Goal: Ask a question

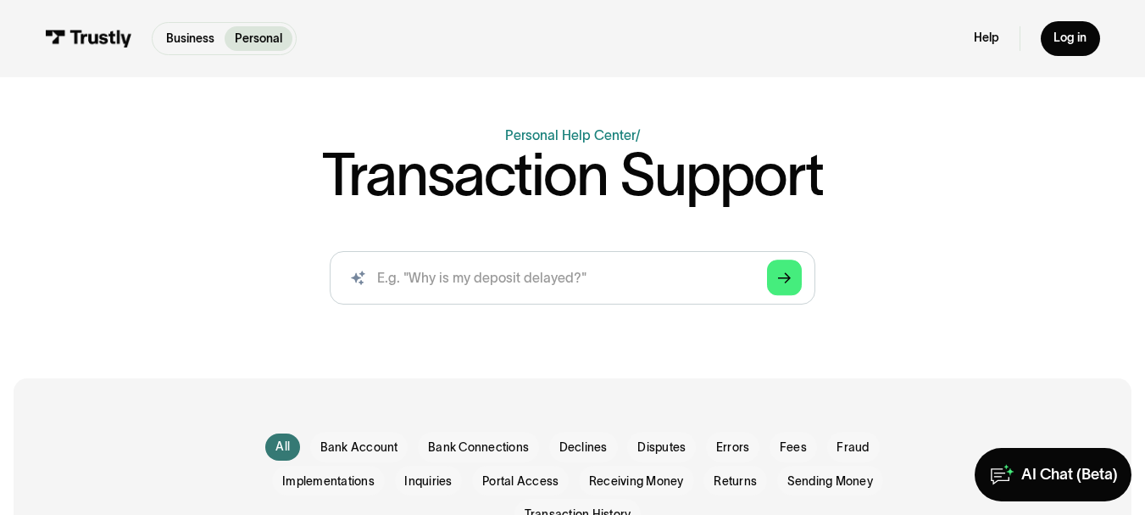
scroll to position [85, 0]
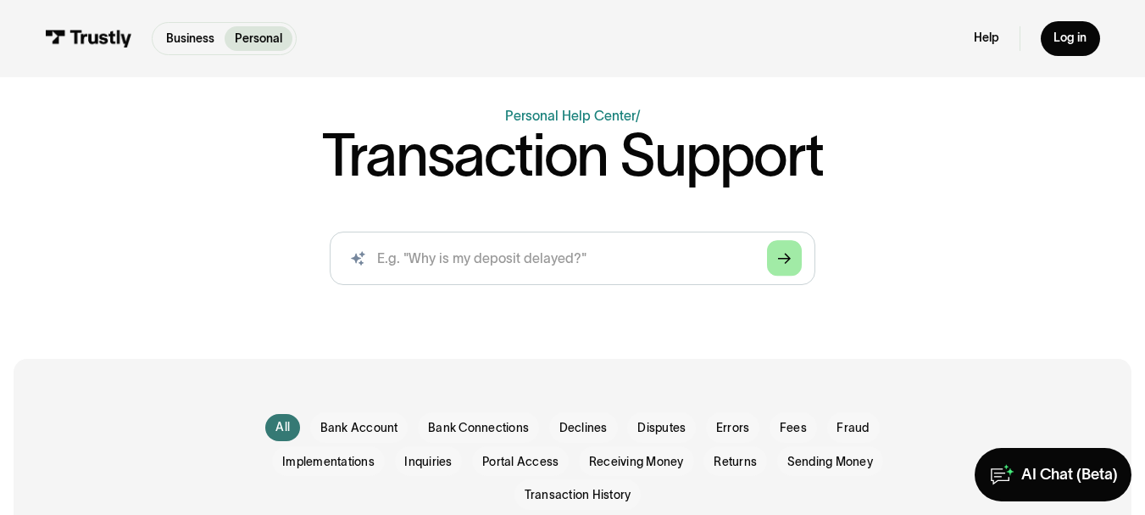
click at [781, 257] on icon "Arrow Right" at bounding box center [785, 259] width 14 height 14
click at [535, 267] on input "search" at bounding box center [573, 257] width 486 height 53
type input "unssuccesful"
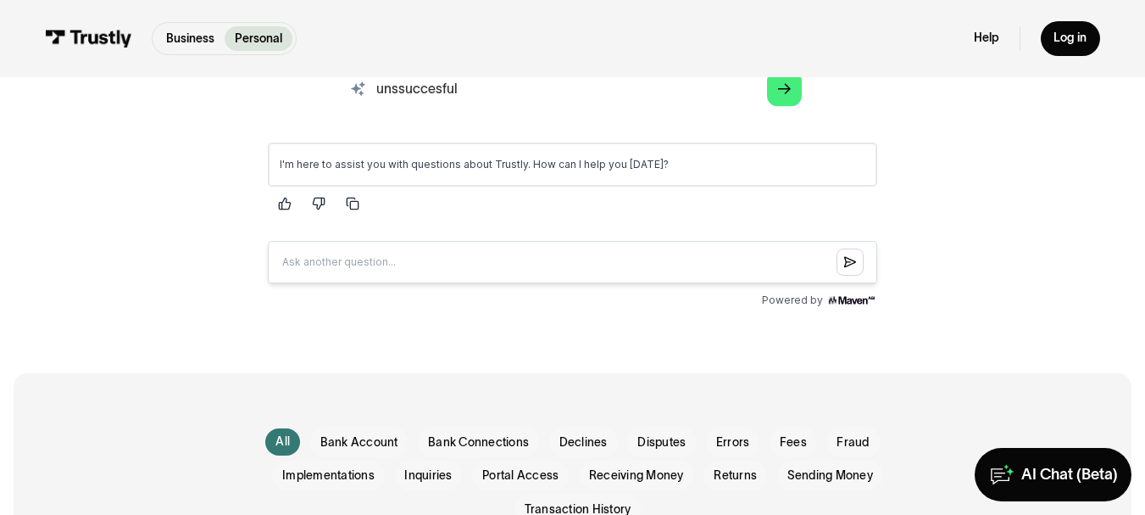
scroll to position [170, 0]
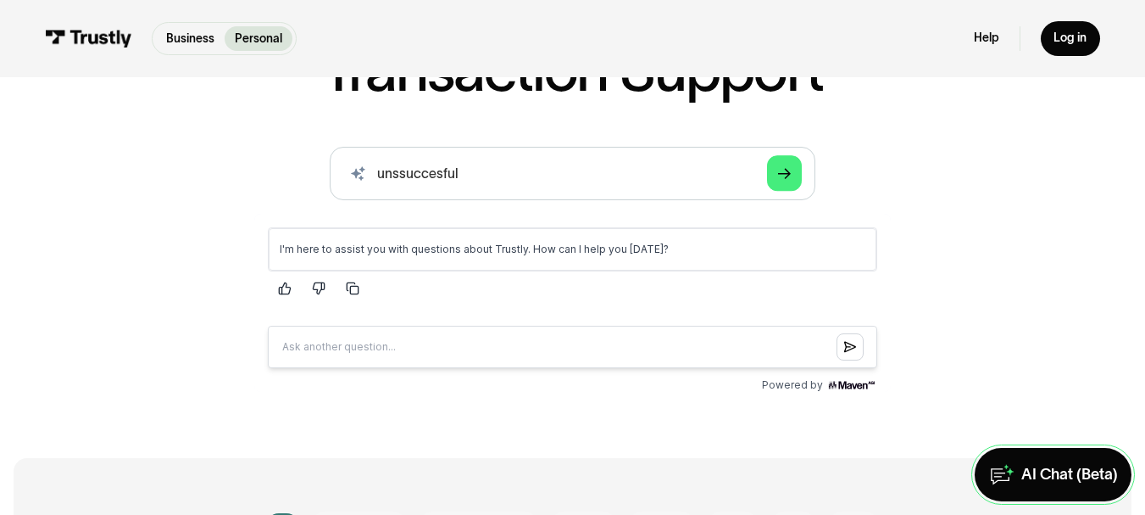
click at [1058, 479] on div "AI Chat (Beta)" at bounding box center [1069, 474] width 97 height 19
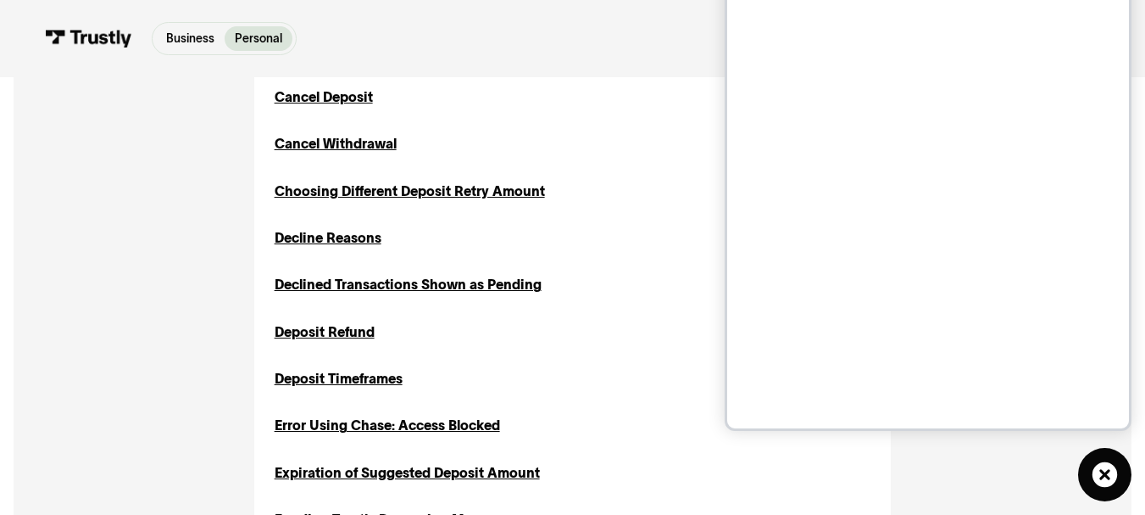
scroll to position [848, 0]
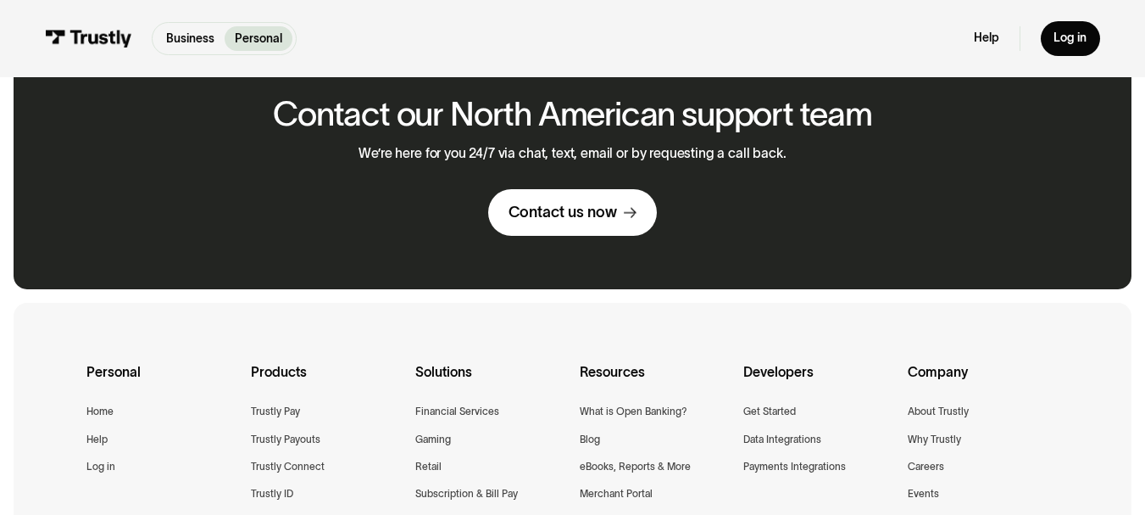
scroll to position [848, 0]
